Goal: Information Seeking & Learning: Learn about a topic

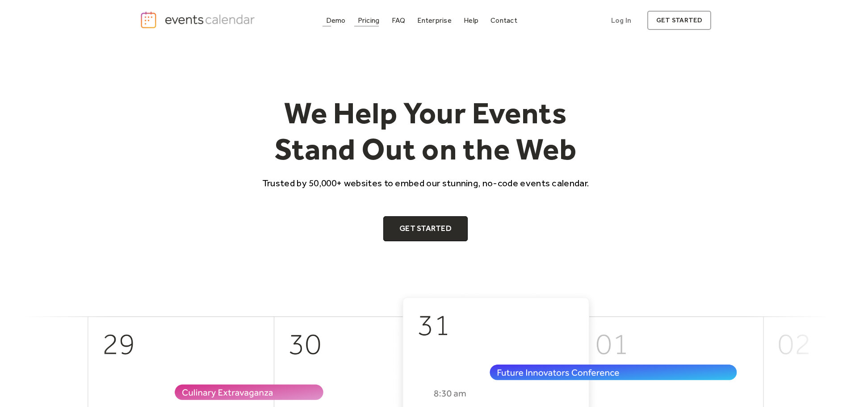
click at [371, 22] on div "Pricing" at bounding box center [369, 20] width 22 height 5
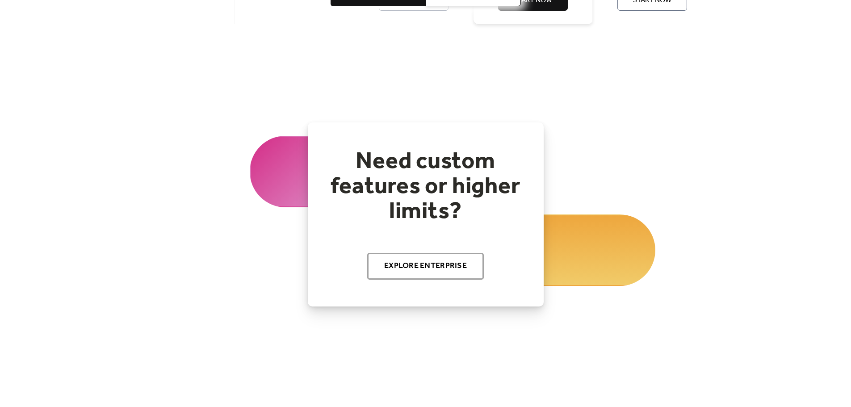
scroll to position [941, 0]
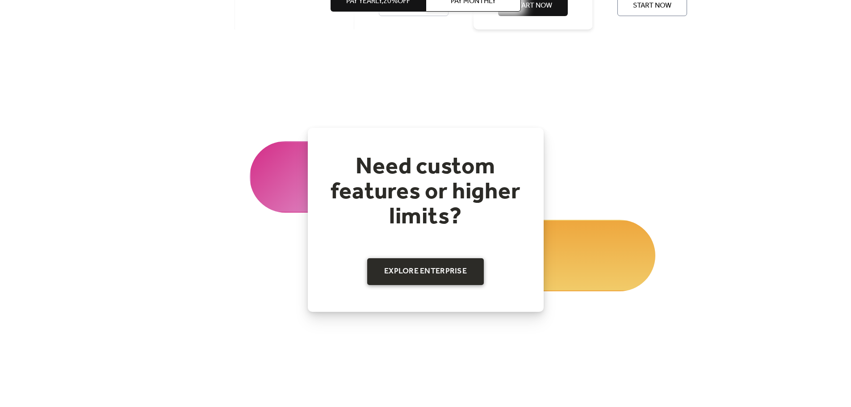
click at [436, 274] on link "Explore Enterprise" at bounding box center [425, 271] width 117 height 27
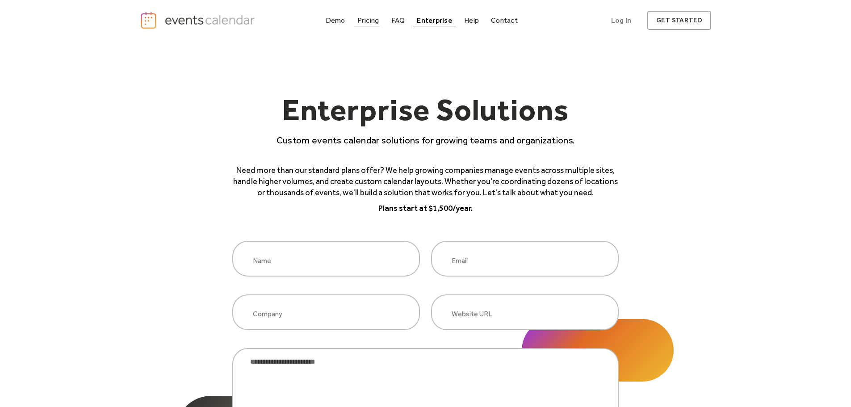
click at [326, 21] on div "Demo" at bounding box center [336, 20] width 20 height 5
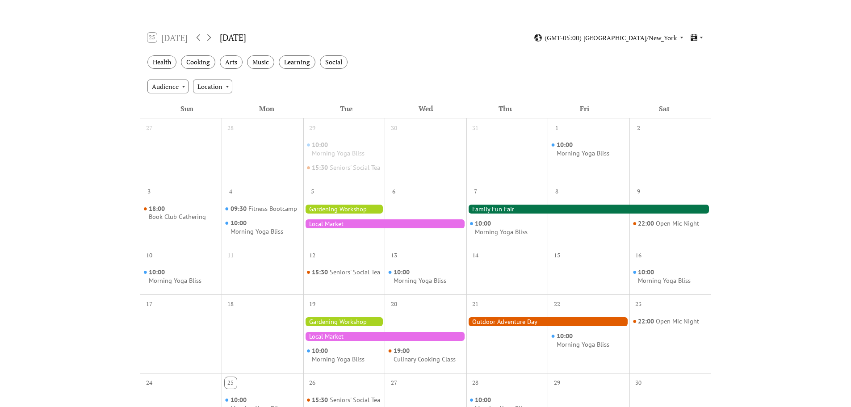
scroll to position [134, 0]
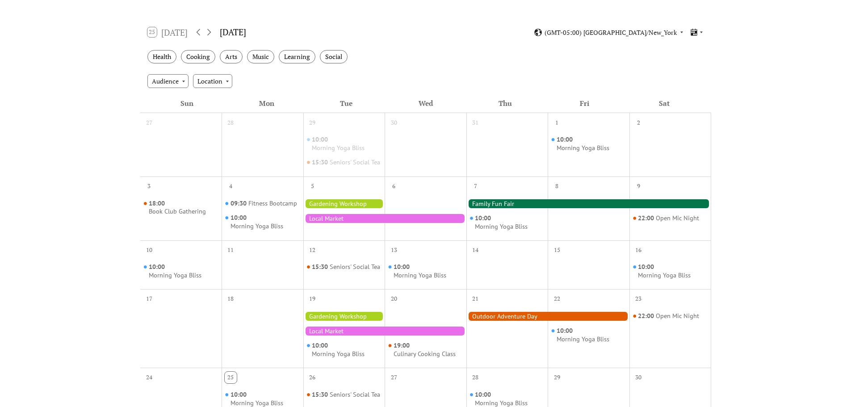
click at [493, 208] on div at bounding box center [588, 203] width 245 height 9
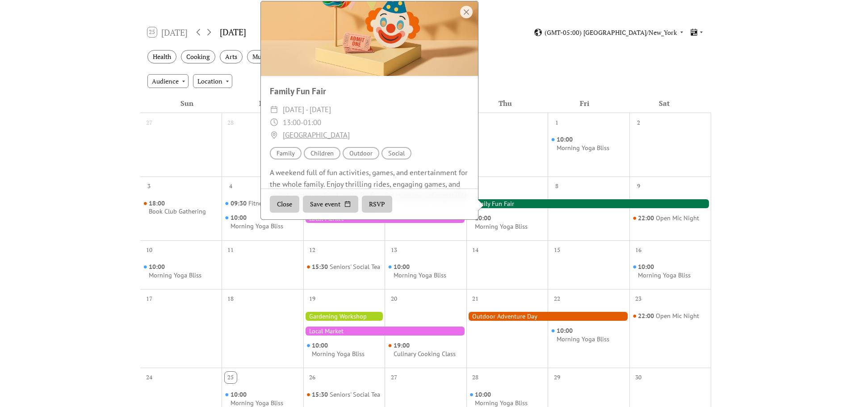
scroll to position [65, 0]
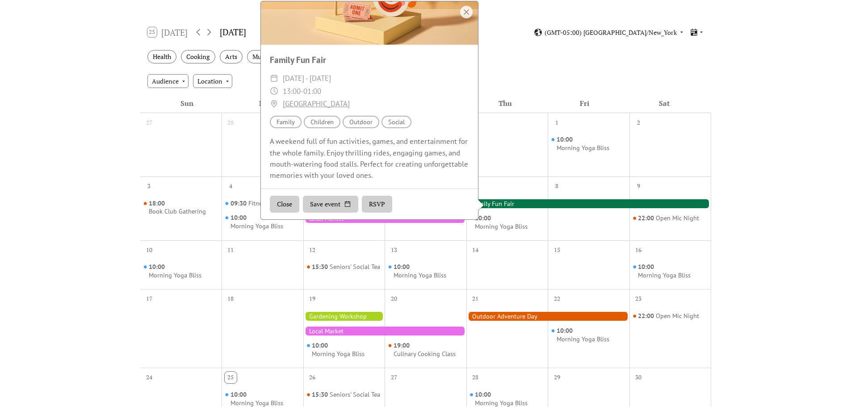
click at [410, 159] on div "A weekend full of fun activities, games, and entertainment for the whole family…" at bounding box center [369, 158] width 217 height 45
click at [418, 167] on div "A weekend full of fun activities, games, and entertainment for the whole family…" at bounding box center [369, 158] width 217 height 45
click at [377, 213] on button "RSVP" at bounding box center [377, 204] width 30 height 17
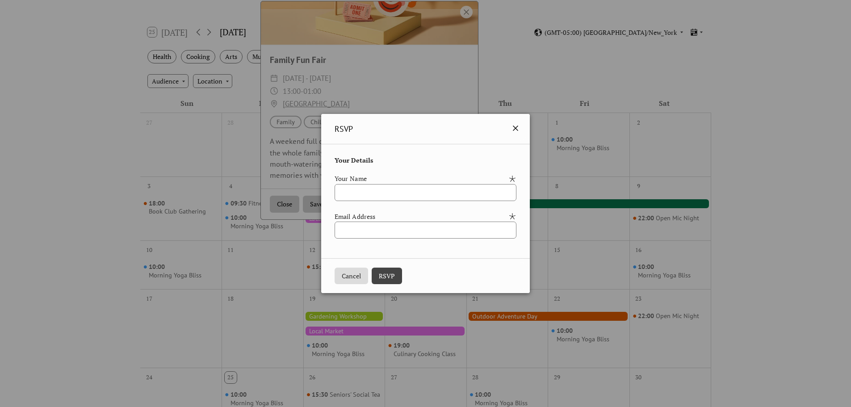
click at [521, 129] on icon at bounding box center [515, 128] width 11 height 11
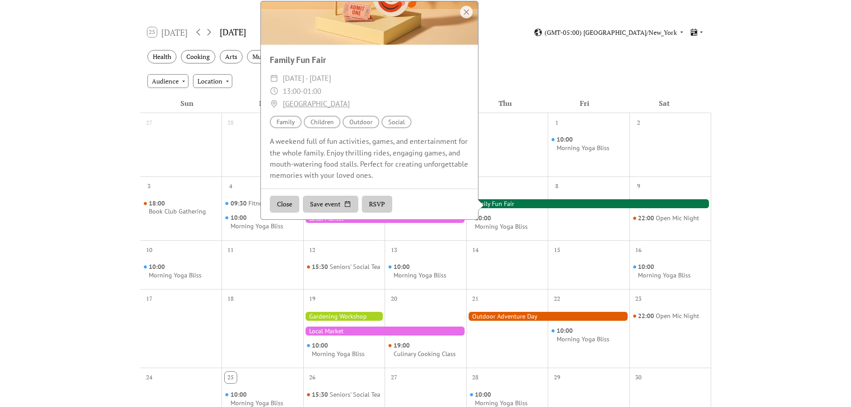
click at [541, 100] on div "Thu" at bounding box center [506, 103] width 80 height 19
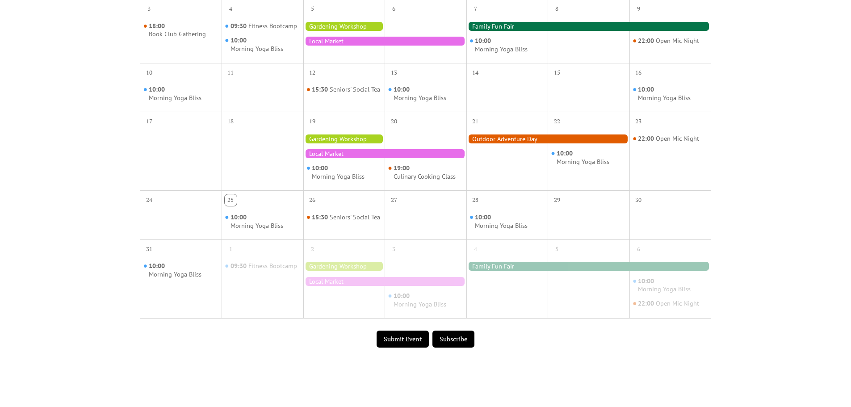
scroll to position [313, 0]
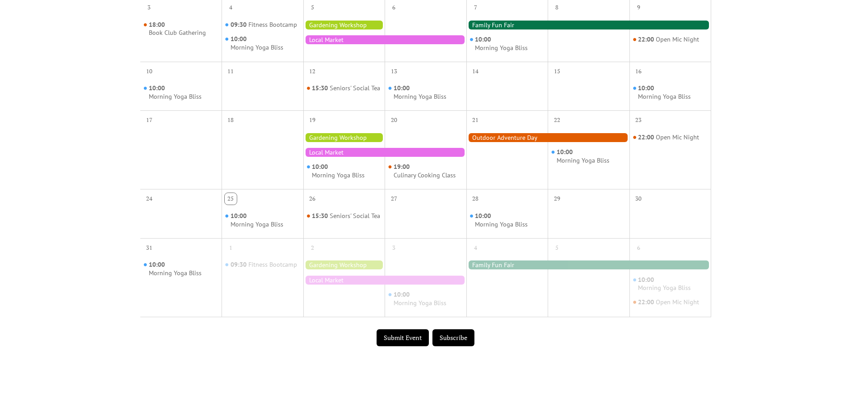
click at [529, 142] on div at bounding box center [547, 137] width 163 height 9
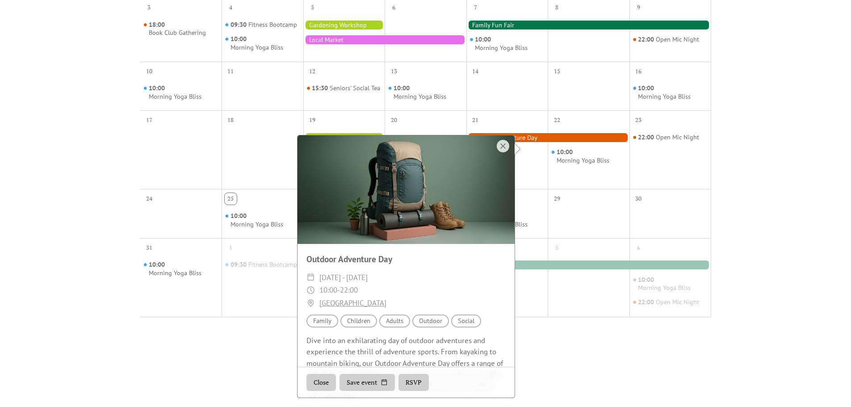
click at [749, 157] on div "Events Calendar Demo Loading the Events Calendar..." at bounding box center [425, 65] width 851 height 674
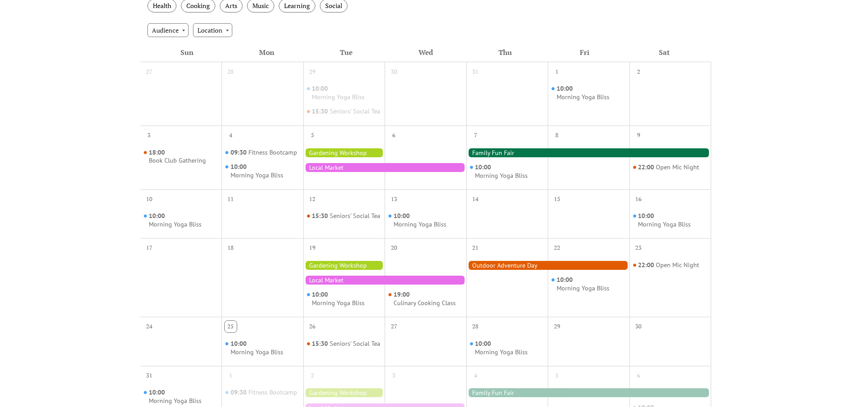
scroll to position [179, 0]
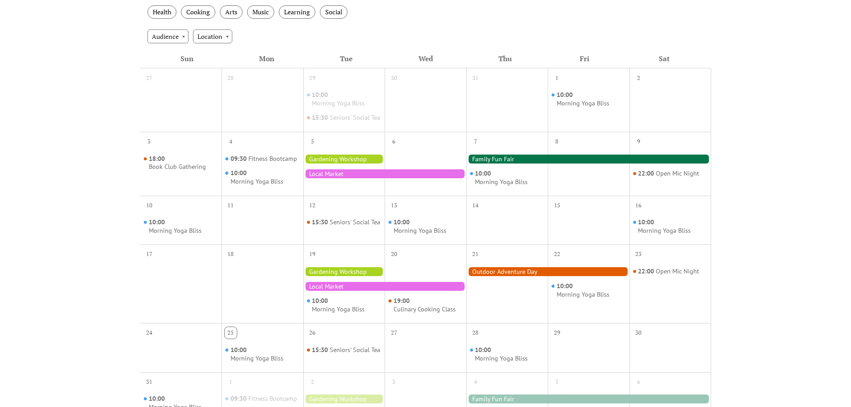
drag, startPoint x: 224, startPoint y: 109, endPoint x: 718, endPoint y: 361, distance: 554.5
click at [710, 367] on div "27 28 29 10:00 Morning Yoga Bliss 15:30 Seniors' Social Tea 30 31 1 10:00 Morni…" at bounding box center [425, 262] width 571 height 389
click at [804, 305] on div "Events Calendar Demo Loading the Events Calendar..." at bounding box center [425, 199] width 851 height 674
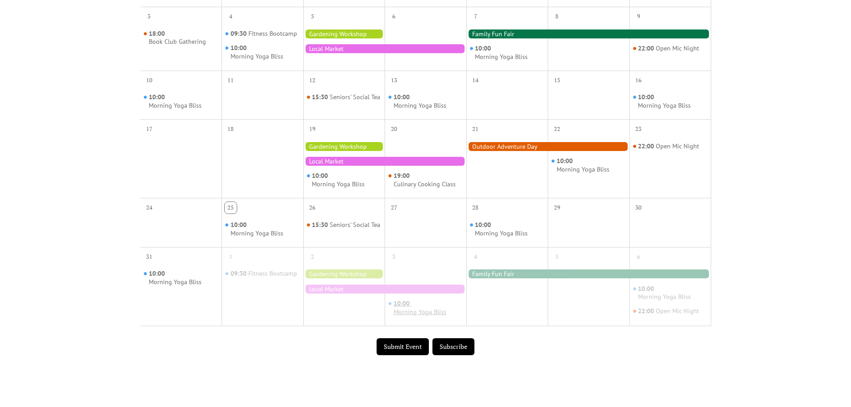
scroll to position [268, 0]
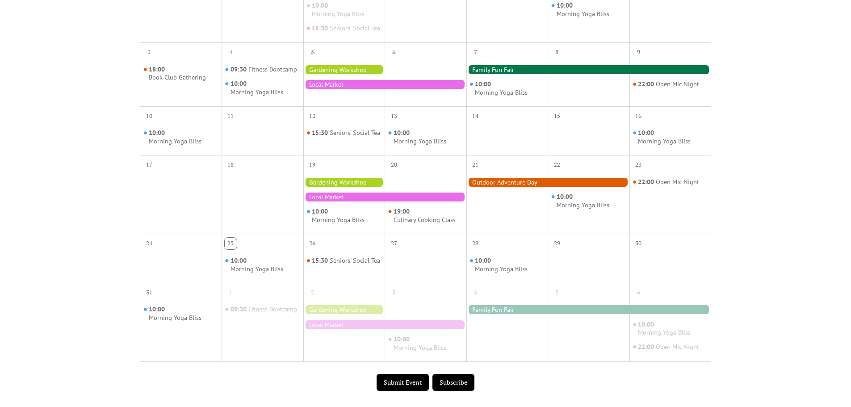
click at [408, 391] on button "Submit Event" at bounding box center [403, 382] width 52 height 17
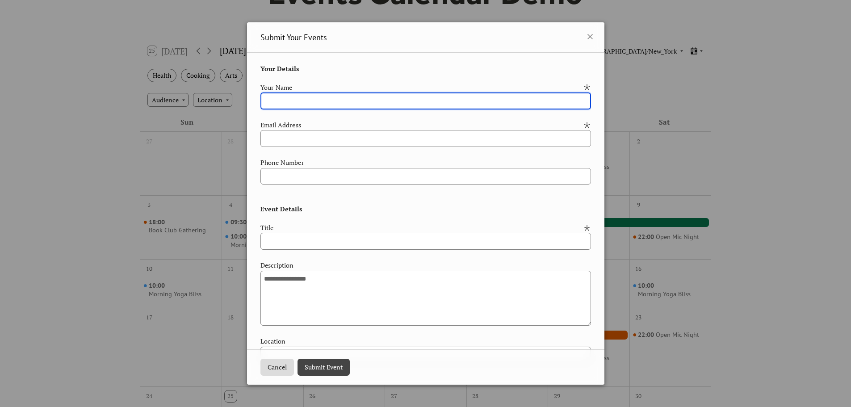
scroll to position [89, 0]
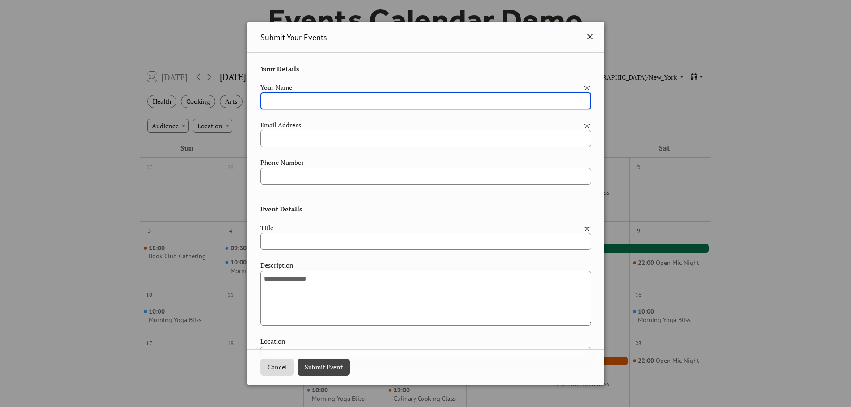
click at [589, 37] on icon at bounding box center [590, 36] width 11 height 11
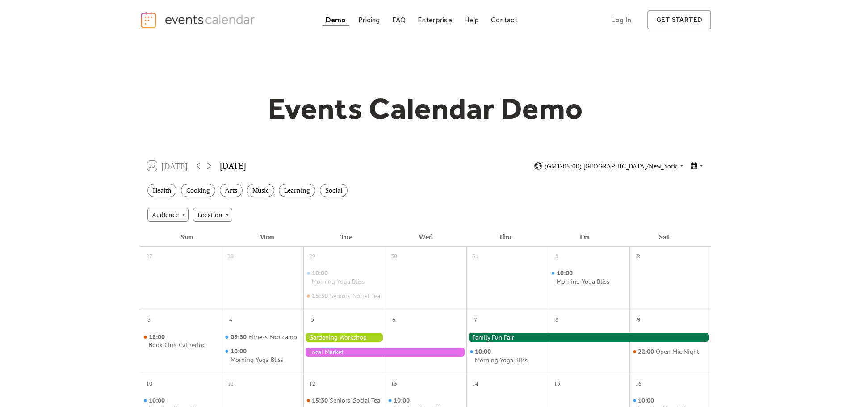
scroll to position [0, 0]
click at [393, 23] on div "FAQ" at bounding box center [399, 20] width 14 height 5
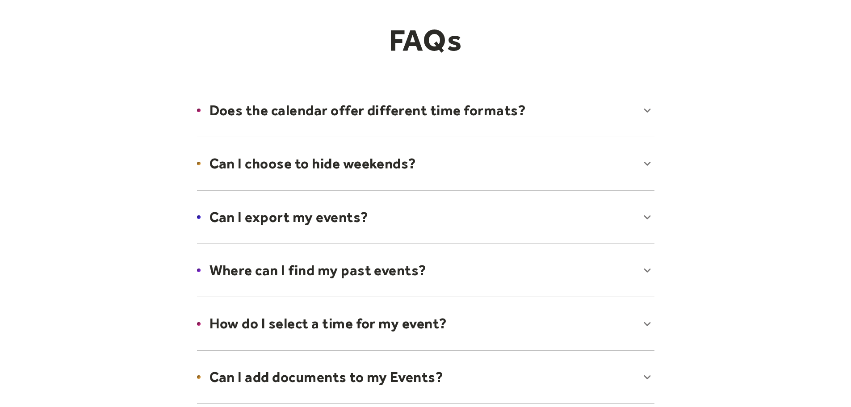
scroll to position [89, 0]
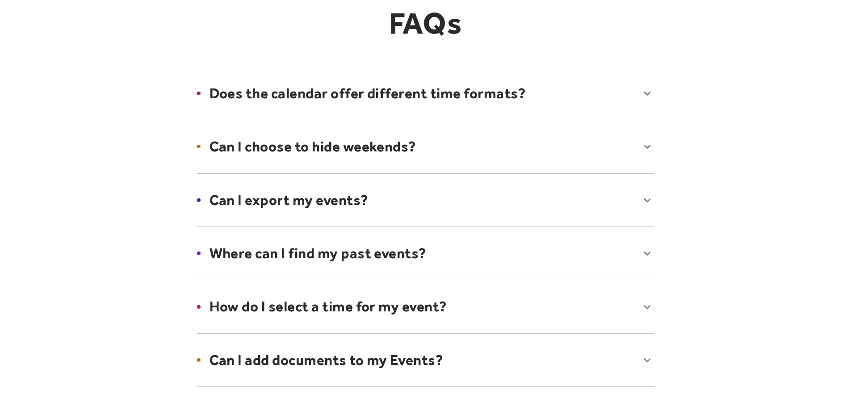
click at [363, 158] on div at bounding box center [425, 146] width 475 height 55
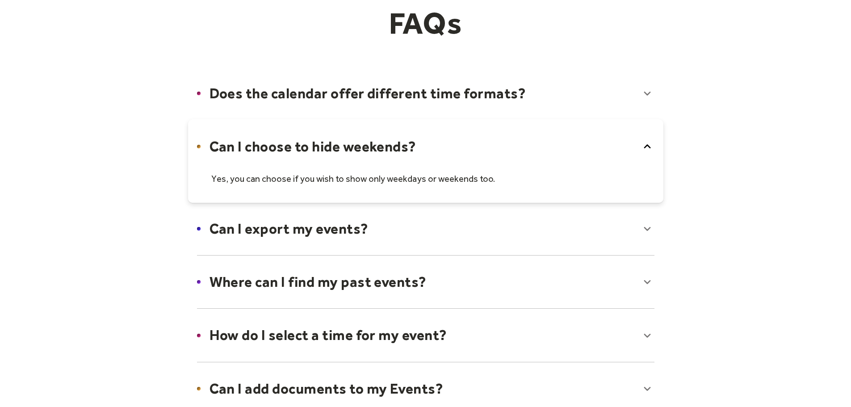
click at [365, 152] on div at bounding box center [425, 160] width 475 height 83
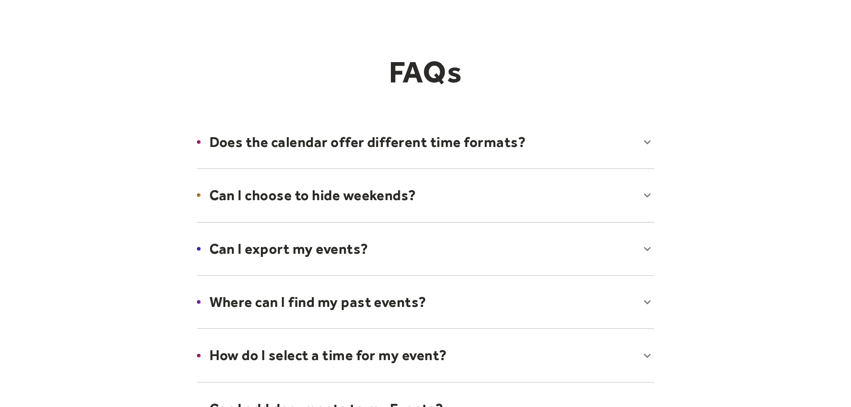
scroll to position [0, 0]
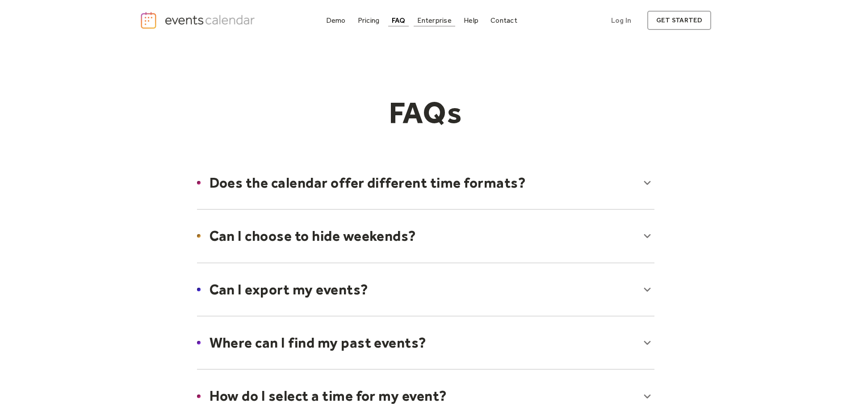
click at [437, 21] on div "Enterprise" at bounding box center [434, 20] width 34 height 5
